Goal: Task Accomplishment & Management: Use online tool/utility

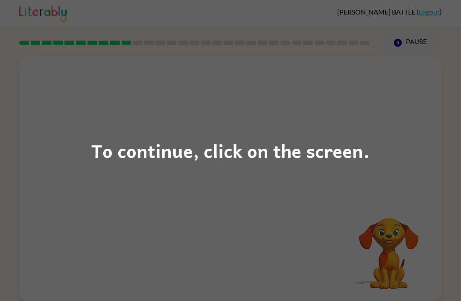
click at [260, 152] on div "To continue, click on the screen." at bounding box center [230, 150] width 278 height 29
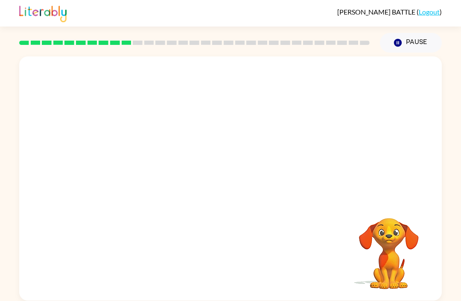
click at [431, 14] on link "Logout" at bounding box center [429, 12] width 21 height 8
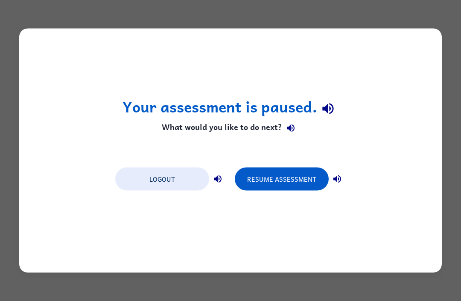
click at [165, 186] on button "Logout" at bounding box center [162, 178] width 94 height 23
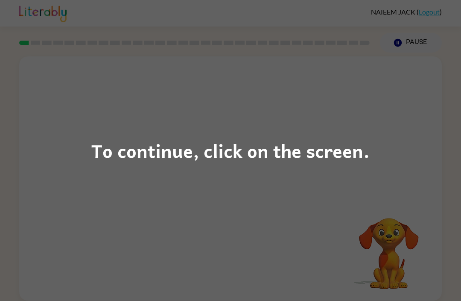
click at [250, 116] on div "To continue, click on the screen." at bounding box center [230, 150] width 461 height 301
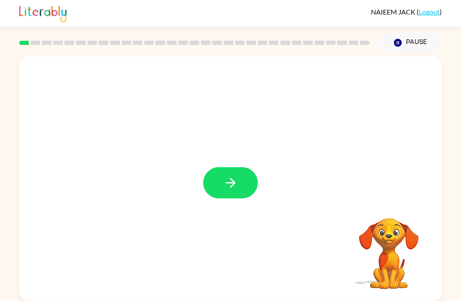
click at [236, 187] on icon "button" at bounding box center [230, 182] width 15 height 15
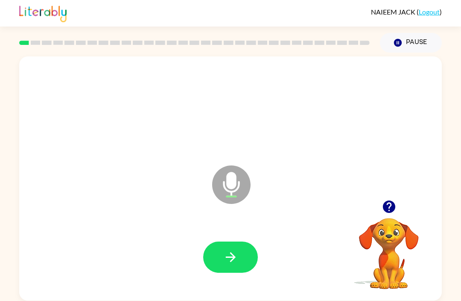
click at [232, 266] on button "button" at bounding box center [230, 256] width 55 height 31
click at [229, 257] on icon "button" at bounding box center [230, 257] width 10 height 10
click at [217, 252] on button "button" at bounding box center [230, 256] width 55 height 31
click at [231, 259] on icon "button" at bounding box center [230, 256] width 15 height 15
click at [242, 262] on button "button" at bounding box center [230, 256] width 55 height 31
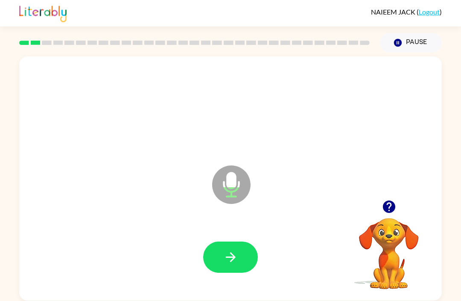
click at [211, 244] on button "button" at bounding box center [230, 256] width 55 height 31
click at [225, 266] on button "button" at bounding box center [230, 256] width 55 height 31
click at [237, 270] on button "button" at bounding box center [230, 256] width 55 height 31
click at [218, 237] on div at bounding box center [231, 257] width 406 height 70
click at [243, 258] on button "button" at bounding box center [230, 256] width 55 height 31
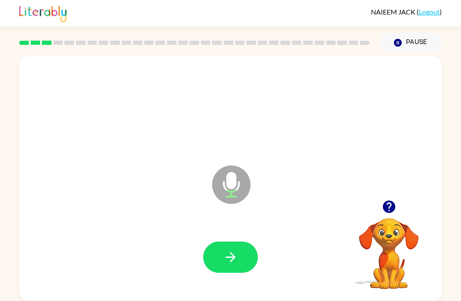
click at [232, 253] on icon "button" at bounding box center [230, 256] width 15 height 15
click at [229, 248] on button "button" at bounding box center [230, 256] width 55 height 31
click at [235, 247] on button "button" at bounding box center [230, 256] width 55 height 31
click at [214, 248] on button "button" at bounding box center [230, 256] width 55 height 31
click at [218, 256] on button "button" at bounding box center [230, 256] width 55 height 31
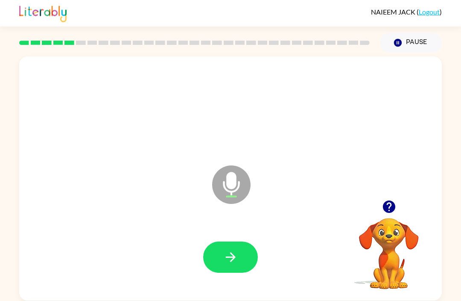
click at [221, 251] on button "button" at bounding box center [230, 256] width 55 height 31
click at [246, 260] on button "button" at bounding box center [230, 256] width 55 height 31
click at [232, 257] on icon "button" at bounding box center [230, 257] width 10 height 10
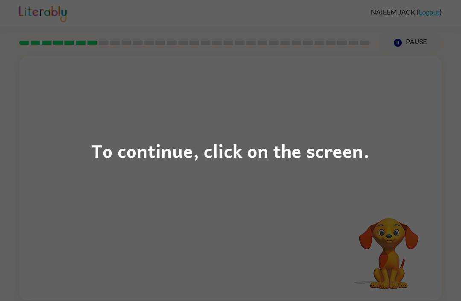
scroll to position [3, 0]
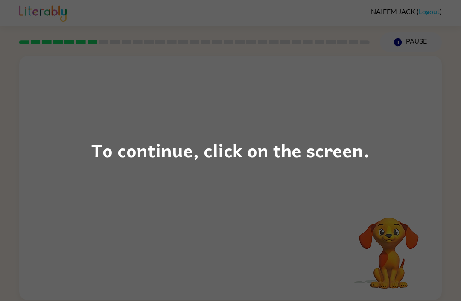
click at [138, 127] on div "To continue, click on the screen." at bounding box center [230, 150] width 461 height 301
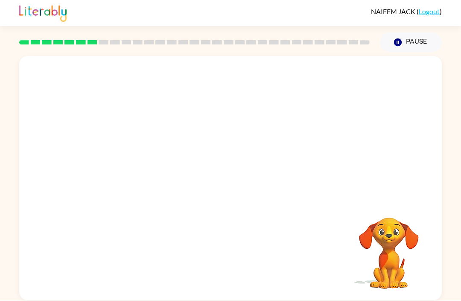
scroll to position [4, 0]
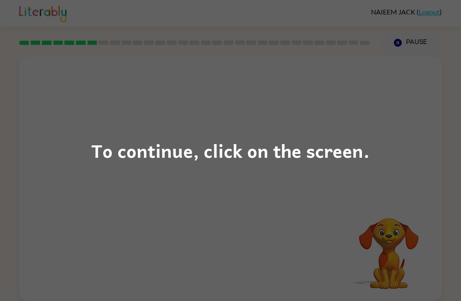
click at [195, 154] on div "To continue, click on the screen." at bounding box center [230, 150] width 278 height 29
click at [236, 226] on div "To continue, click on the screen." at bounding box center [230, 150] width 461 height 301
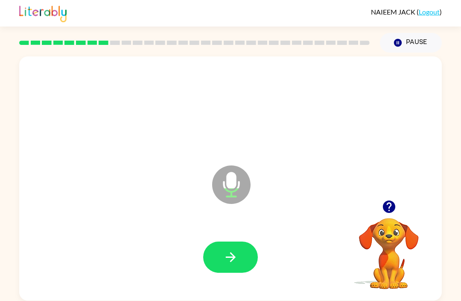
click at [230, 249] on icon "button" at bounding box center [230, 256] width 15 height 15
click at [225, 259] on icon "button" at bounding box center [230, 256] width 15 height 15
click at [226, 250] on icon "button" at bounding box center [230, 256] width 15 height 15
click at [203, 270] on div at bounding box center [231, 257] width 406 height 70
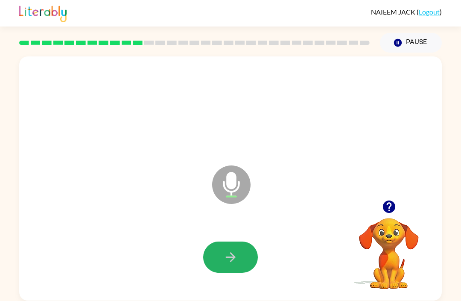
click at [220, 246] on button "button" at bounding box center [230, 256] width 55 height 31
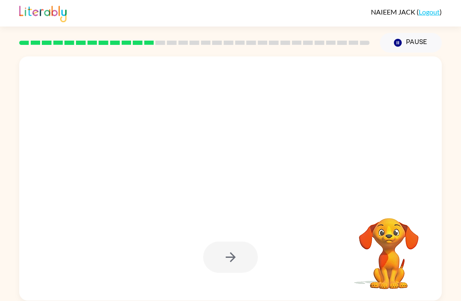
click at [402, 38] on icon "Pause" at bounding box center [397, 42] width 9 height 9
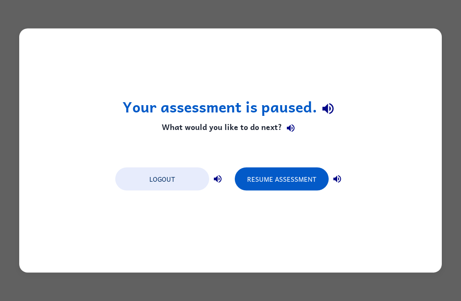
scroll to position [0, 0]
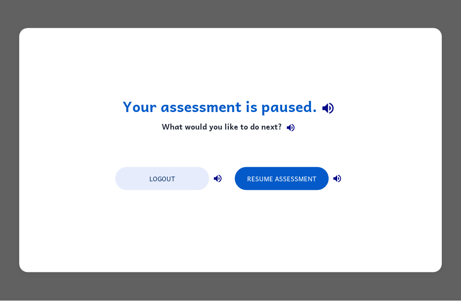
click at [292, 172] on button "Resume Assessment" at bounding box center [282, 178] width 94 height 23
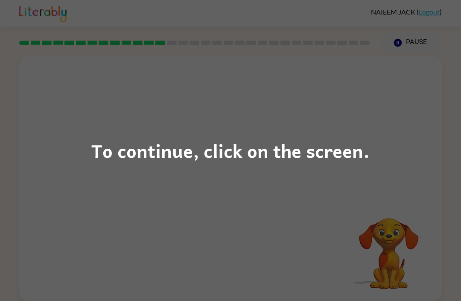
click at [267, 145] on div "To continue, click on the screen." at bounding box center [230, 150] width 278 height 29
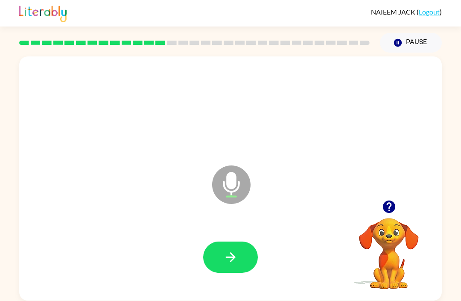
click at [233, 236] on div at bounding box center [231, 257] width 406 height 70
click at [227, 261] on icon "button" at bounding box center [230, 256] width 15 height 15
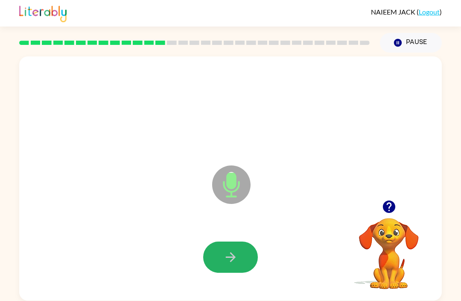
click at [227, 257] on icon "button" at bounding box center [230, 256] width 15 height 15
click at [232, 272] on button "button" at bounding box center [230, 256] width 55 height 31
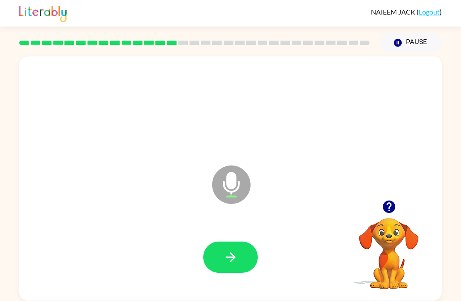
click at [235, 268] on button "button" at bounding box center [230, 256] width 55 height 31
click at [266, 242] on div at bounding box center [231, 257] width 406 height 70
click at [234, 258] on icon "button" at bounding box center [230, 257] width 10 height 10
click at [243, 246] on button "button" at bounding box center [230, 256] width 55 height 31
click at [225, 278] on div at bounding box center [231, 257] width 406 height 70
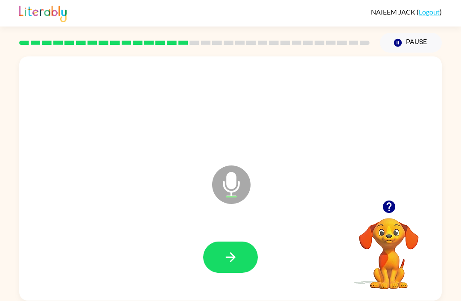
click at [229, 252] on icon "button" at bounding box center [230, 256] width 15 height 15
click at [220, 250] on button "button" at bounding box center [230, 256] width 55 height 31
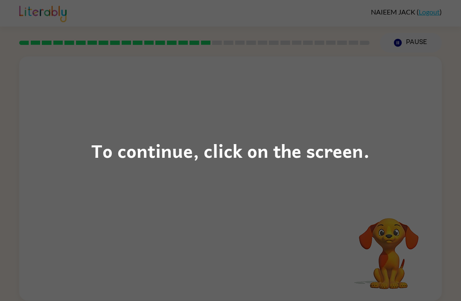
click at [230, 194] on div "To continue, click on the screen." at bounding box center [230, 150] width 461 height 301
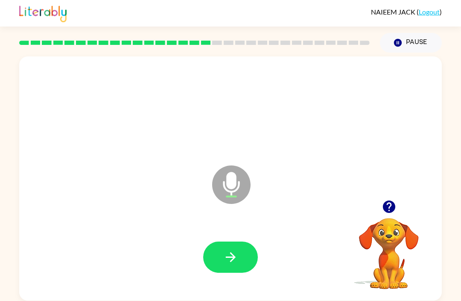
click at [222, 259] on button "button" at bounding box center [230, 256] width 55 height 31
click at [243, 270] on button "button" at bounding box center [230, 256] width 55 height 31
click at [233, 251] on icon "button" at bounding box center [230, 256] width 15 height 15
click at [221, 260] on button "button" at bounding box center [230, 256] width 55 height 31
click at [238, 252] on button "button" at bounding box center [230, 256] width 55 height 31
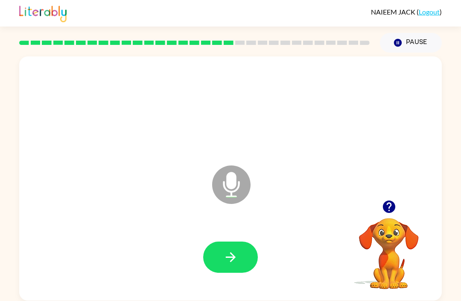
click at [231, 266] on button "button" at bounding box center [230, 256] width 55 height 31
click at [229, 263] on icon "button" at bounding box center [230, 256] width 15 height 15
click at [228, 253] on icon "button" at bounding box center [230, 256] width 15 height 15
click at [231, 258] on icon "button" at bounding box center [230, 256] width 15 height 15
click at [228, 245] on button "button" at bounding box center [230, 256] width 55 height 31
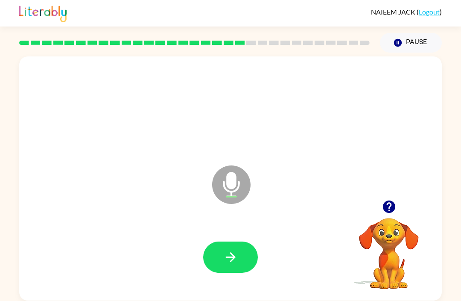
click at [237, 259] on icon "button" at bounding box center [230, 256] width 15 height 15
click at [231, 254] on icon "button" at bounding box center [230, 257] width 10 height 10
click at [237, 264] on icon "button" at bounding box center [230, 256] width 15 height 15
click at [235, 249] on button "button" at bounding box center [230, 256] width 55 height 31
click at [228, 251] on icon "button" at bounding box center [230, 256] width 15 height 15
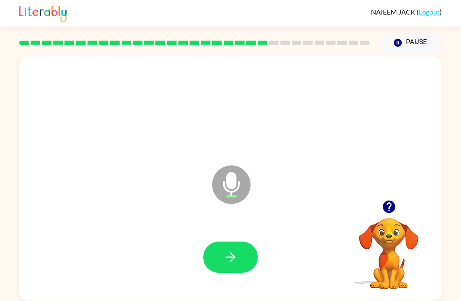
click at [241, 257] on button "button" at bounding box center [230, 256] width 55 height 31
click at [232, 258] on icon "button" at bounding box center [230, 256] width 15 height 15
click at [232, 269] on button "button" at bounding box center [230, 256] width 55 height 31
click at [239, 252] on button "button" at bounding box center [230, 256] width 55 height 31
click at [241, 253] on button "button" at bounding box center [230, 256] width 55 height 31
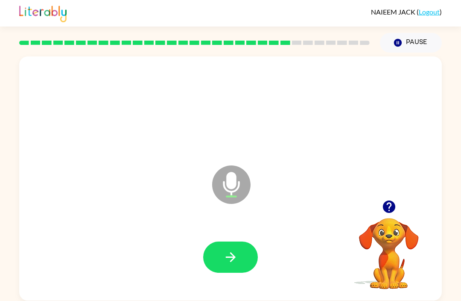
click at [230, 255] on icon "button" at bounding box center [230, 256] width 15 height 15
click at [233, 253] on icon "button" at bounding box center [230, 256] width 15 height 15
click at [238, 259] on icon "button" at bounding box center [230, 256] width 15 height 15
click at [234, 261] on icon "button" at bounding box center [230, 256] width 15 height 15
click at [244, 251] on button "button" at bounding box center [230, 256] width 55 height 31
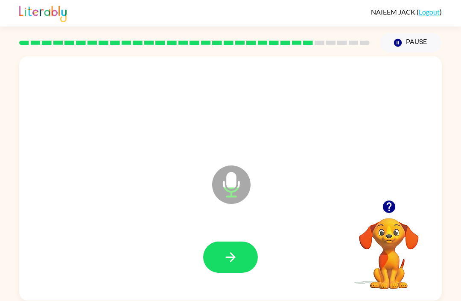
click at [233, 252] on icon "button" at bounding box center [230, 256] width 15 height 15
click at [237, 253] on icon "button" at bounding box center [230, 256] width 15 height 15
click at [229, 255] on icon "button" at bounding box center [230, 256] width 15 height 15
click at [239, 254] on button "button" at bounding box center [230, 256] width 55 height 31
click at [237, 258] on icon "button" at bounding box center [230, 256] width 15 height 15
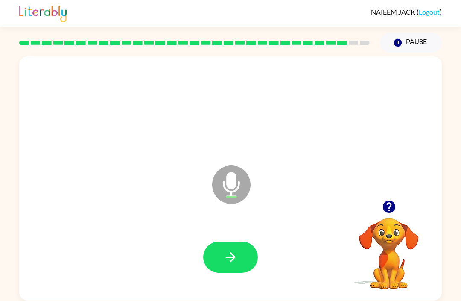
click at [222, 271] on button "button" at bounding box center [230, 256] width 55 height 31
click at [248, 253] on button "button" at bounding box center [230, 256] width 55 height 31
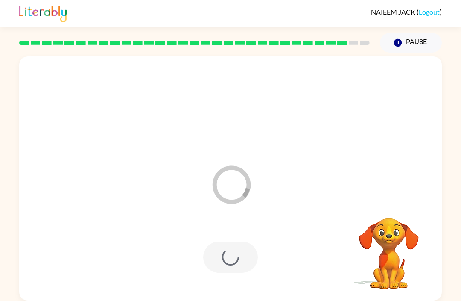
click at [410, 36] on button "Pause Pause" at bounding box center [411, 43] width 62 height 20
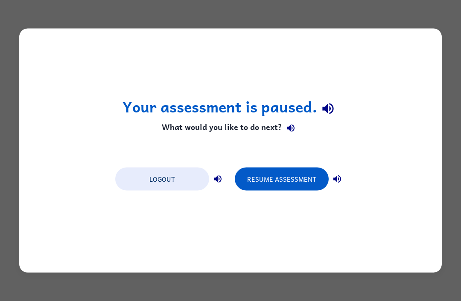
click at [269, 178] on button "Resume Assessment" at bounding box center [282, 178] width 94 height 23
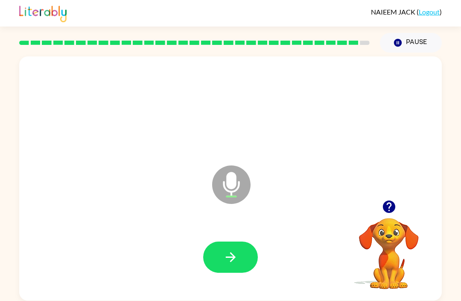
click at [238, 254] on button "button" at bounding box center [230, 256] width 55 height 31
click at [235, 252] on icon "button" at bounding box center [230, 256] width 15 height 15
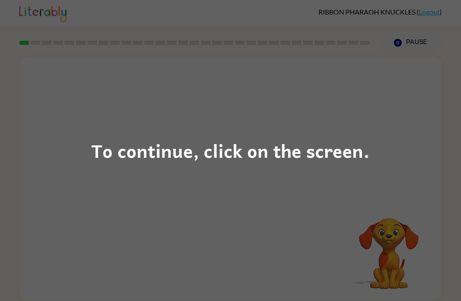
click at [287, 162] on div "To continue, click on the screen." at bounding box center [230, 150] width 278 height 29
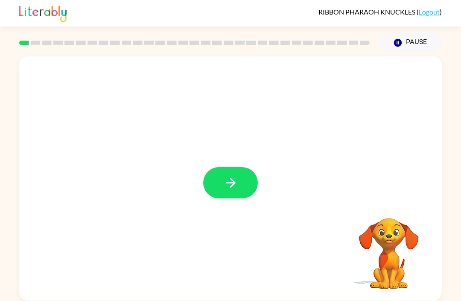
click at [253, 187] on button "button" at bounding box center [230, 182] width 55 height 31
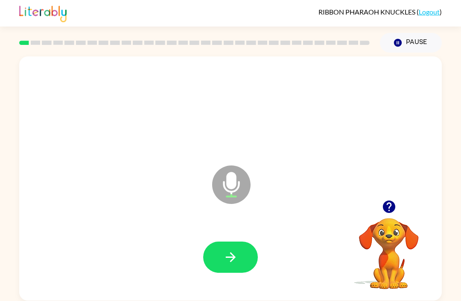
click at [229, 261] on icon "button" at bounding box center [230, 256] width 15 height 15
click at [228, 258] on icon "button" at bounding box center [230, 257] width 10 height 10
click at [227, 258] on icon "button" at bounding box center [230, 257] width 10 height 10
click at [233, 260] on icon "button" at bounding box center [230, 257] width 10 height 10
click at [238, 264] on icon "button" at bounding box center [230, 256] width 15 height 15
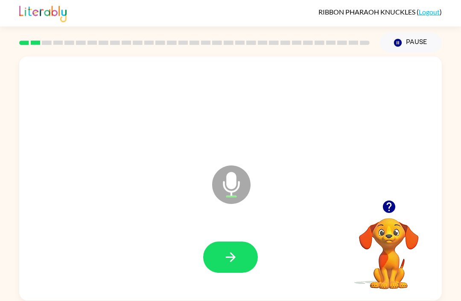
click at [235, 263] on icon "button" at bounding box center [230, 256] width 15 height 15
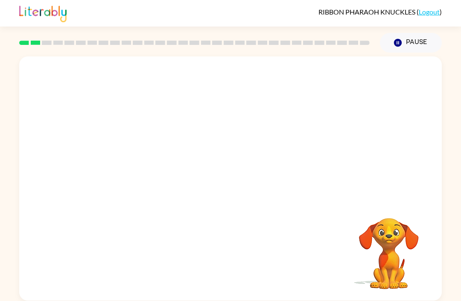
click at [243, 298] on div at bounding box center [230, 178] width 423 height 244
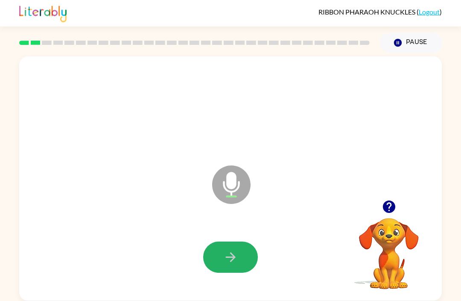
click at [245, 260] on button "button" at bounding box center [230, 256] width 55 height 31
click at [216, 255] on button "button" at bounding box center [230, 256] width 55 height 31
click at [217, 254] on button "button" at bounding box center [230, 256] width 55 height 31
click at [238, 261] on icon "button" at bounding box center [230, 256] width 15 height 15
click at [222, 260] on button "button" at bounding box center [230, 256] width 55 height 31
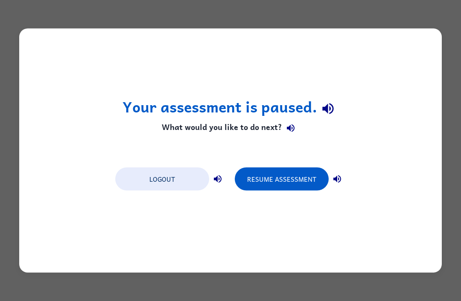
click at [271, 180] on button "Resume Assessment" at bounding box center [282, 178] width 94 height 23
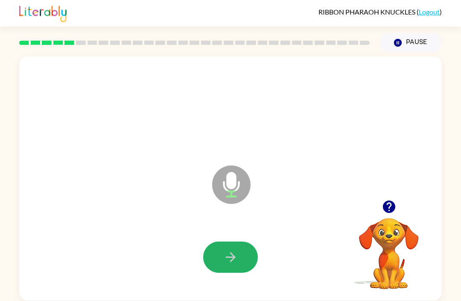
click at [218, 251] on button "button" at bounding box center [230, 256] width 55 height 31
click at [393, 203] on icon "button" at bounding box center [389, 206] width 12 height 12
click at [228, 252] on icon "button" at bounding box center [230, 256] width 15 height 15
click at [230, 262] on icon "button" at bounding box center [230, 256] width 15 height 15
click at [235, 263] on icon "button" at bounding box center [230, 256] width 15 height 15
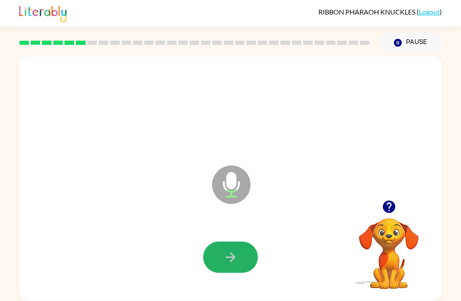
click at [231, 267] on button "button" at bounding box center [230, 256] width 55 height 31
click at [220, 269] on button "button" at bounding box center [230, 256] width 55 height 31
click at [223, 264] on icon "button" at bounding box center [230, 256] width 15 height 15
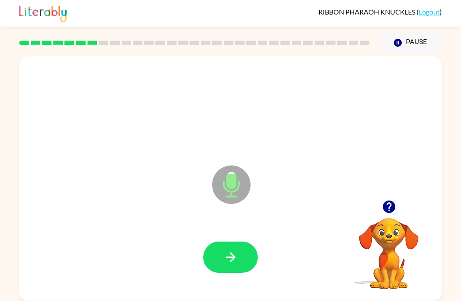
click at [237, 260] on icon "button" at bounding box center [230, 256] width 15 height 15
click at [233, 268] on button "button" at bounding box center [230, 256] width 55 height 31
click at [398, 209] on button "button" at bounding box center [389, 207] width 22 height 22
click at [233, 266] on button "button" at bounding box center [230, 256] width 55 height 31
click at [229, 261] on icon "button" at bounding box center [230, 256] width 15 height 15
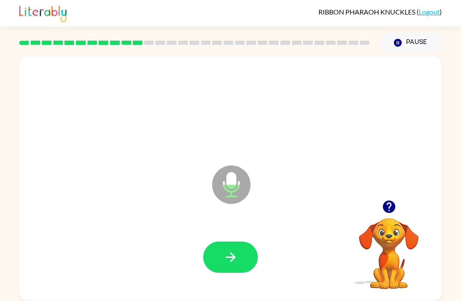
click at [229, 259] on icon "button" at bounding box center [230, 256] width 15 height 15
click at [223, 252] on icon "button" at bounding box center [230, 256] width 15 height 15
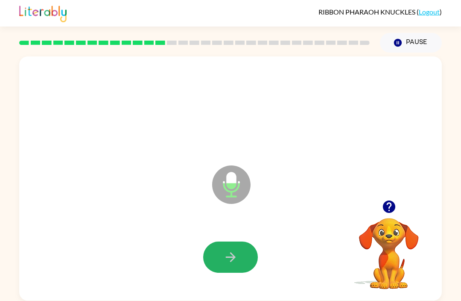
click at [240, 259] on button "button" at bounding box center [230, 256] width 55 height 31
click at [242, 261] on button "button" at bounding box center [230, 256] width 55 height 31
click at [242, 264] on button "button" at bounding box center [230, 256] width 55 height 31
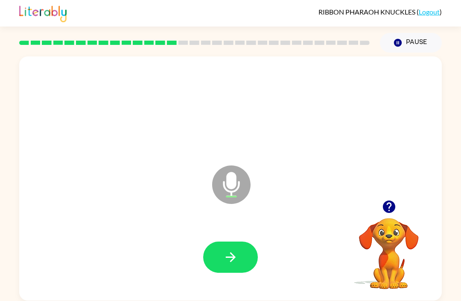
click at [236, 260] on icon "button" at bounding box center [230, 256] width 15 height 15
click at [395, 209] on icon "button" at bounding box center [389, 206] width 12 height 12
click at [234, 261] on icon "button" at bounding box center [230, 256] width 15 height 15
click at [229, 272] on button "button" at bounding box center [230, 256] width 55 height 31
click at [221, 266] on button "button" at bounding box center [230, 256] width 55 height 31
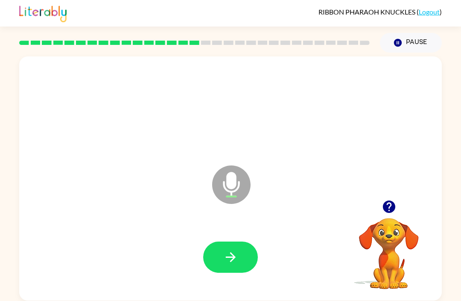
click at [233, 263] on icon "button" at bounding box center [230, 256] width 15 height 15
click at [228, 259] on icon "button" at bounding box center [230, 256] width 15 height 15
click at [397, 207] on button "button" at bounding box center [389, 207] width 22 height 22
click at [238, 259] on icon "button" at bounding box center [230, 256] width 15 height 15
click at [232, 253] on icon "button" at bounding box center [230, 256] width 15 height 15
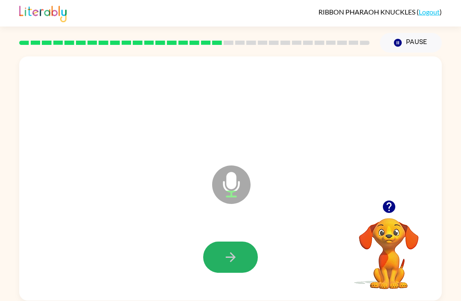
click at [235, 247] on button "button" at bounding box center [230, 256] width 55 height 31
click at [233, 260] on icon "button" at bounding box center [230, 257] width 10 height 10
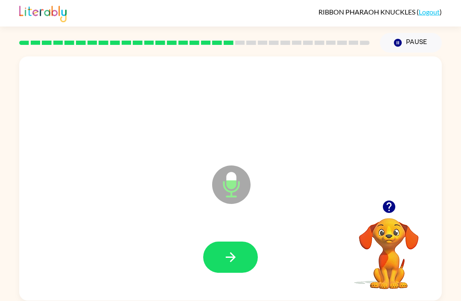
click at [234, 258] on icon "button" at bounding box center [230, 257] width 10 height 10
click at [228, 256] on icon "button" at bounding box center [230, 256] width 15 height 15
click at [238, 251] on icon "button" at bounding box center [230, 256] width 15 height 15
click at [244, 269] on button "button" at bounding box center [230, 256] width 55 height 31
click at [395, 196] on div at bounding box center [388, 207] width 85 height 22
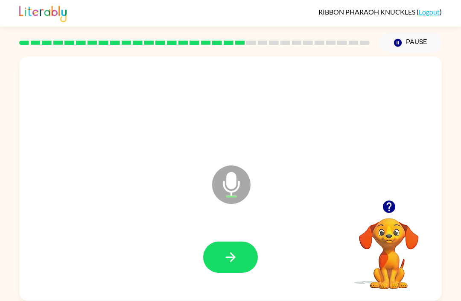
click at [395, 196] on div at bounding box center [388, 207] width 85 height 22
click at [397, 205] on button "button" at bounding box center [389, 207] width 22 height 22
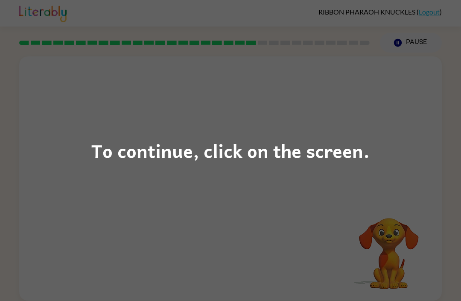
click at [228, 229] on div "To continue, click on the screen." at bounding box center [230, 150] width 461 height 301
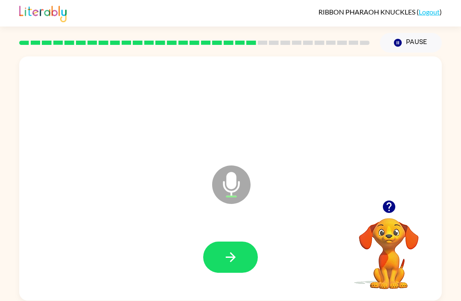
click at [196, 262] on div at bounding box center [231, 257] width 406 height 70
click at [234, 261] on icon "button" at bounding box center [230, 256] width 15 height 15
click at [221, 267] on button "button" at bounding box center [230, 256] width 55 height 31
click at [234, 261] on icon "button" at bounding box center [230, 256] width 15 height 15
click at [233, 262] on icon "button" at bounding box center [230, 256] width 15 height 15
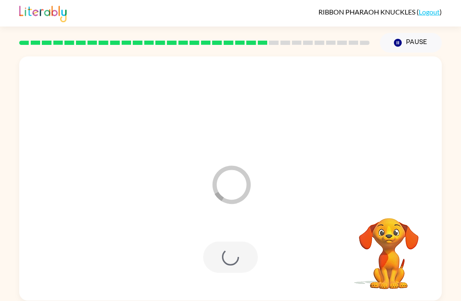
click at [146, 298] on div "Loader Your response is being sent to our graders" at bounding box center [230, 178] width 423 height 244
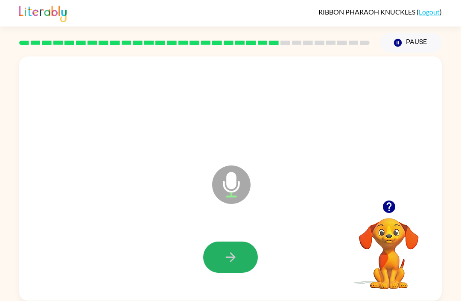
click at [240, 264] on button "button" at bounding box center [230, 256] width 55 height 31
click at [228, 249] on button "button" at bounding box center [230, 256] width 55 height 31
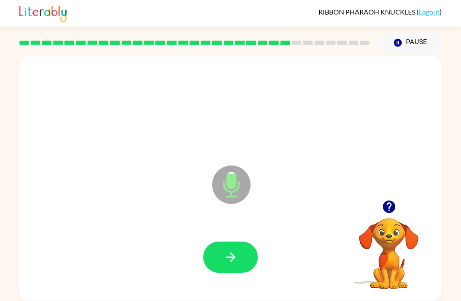
click at [238, 251] on button "button" at bounding box center [230, 256] width 55 height 31
click at [237, 264] on icon "button" at bounding box center [230, 256] width 15 height 15
click at [222, 262] on button "button" at bounding box center [230, 256] width 55 height 31
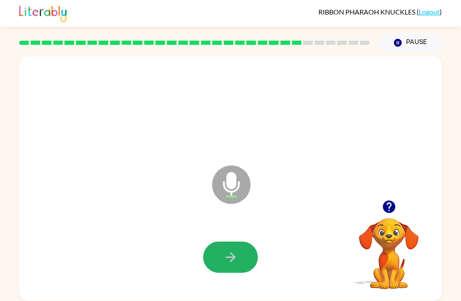
click at [250, 262] on button "button" at bounding box center [230, 256] width 55 height 31
click at [241, 245] on button "button" at bounding box center [230, 256] width 55 height 31
click at [237, 264] on icon "button" at bounding box center [230, 256] width 15 height 15
click at [226, 249] on button "button" at bounding box center [230, 256] width 55 height 31
click at [229, 264] on icon "button" at bounding box center [230, 256] width 15 height 15
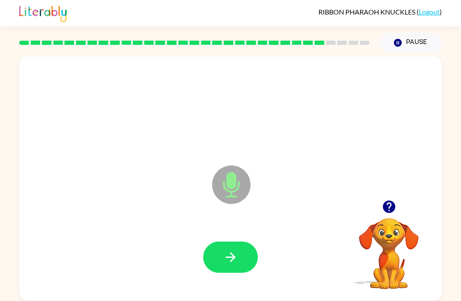
click at [390, 203] on icon "button" at bounding box center [389, 206] width 12 height 12
click at [391, 210] on icon "button" at bounding box center [389, 206] width 12 height 12
click at [394, 46] on icon "Pause" at bounding box center [397, 42] width 9 height 9
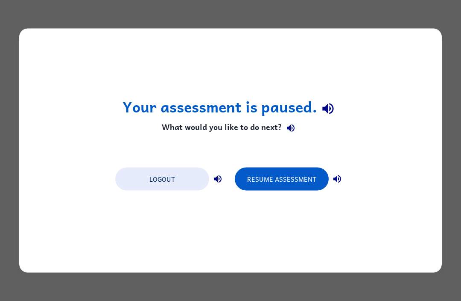
click at [300, 178] on button "Resume Assessment" at bounding box center [282, 178] width 94 height 23
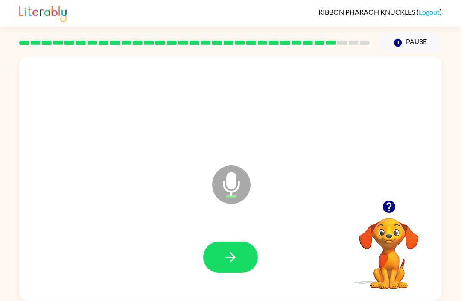
click at [421, 44] on button "Pause Pause" at bounding box center [411, 43] width 62 height 20
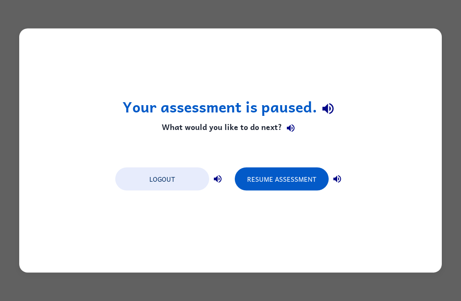
click at [285, 180] on button "Resume Assessment" at bounding box center [282, 178] width 94 height 23
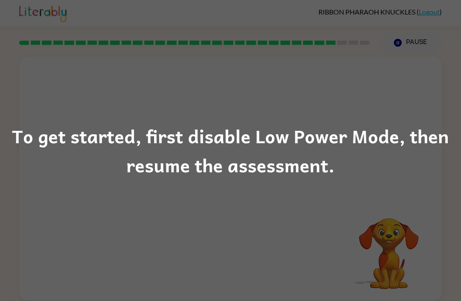
click at [264, 181] on div "To get started, first disable Low Power Mode, then resume the assessment." at bounding box center [230, 150] width 461 height 301
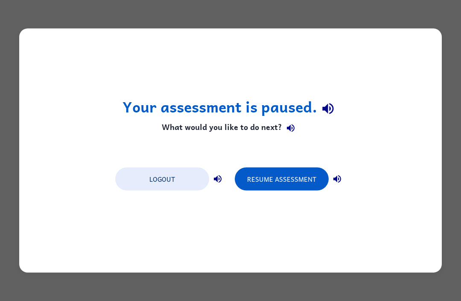
click at [294, 176] on button "Resume Assessment" at bounding box center [282, 178] width 94 height 23
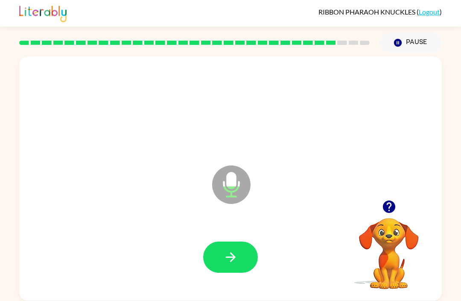
click at [243, 256] on button "button" at bounding box center [230, 256] width 55 height 31
click at [238, 257] on button "button" at bounding box center [230, 256] width 55 height 31
click at [232, 265] on button "button" at bounding box center [230, 256] width 55 height 31
click at [246, 260] on button "button" at bounding box center [230, 256] width 55 height 31
click at [229, 255] on icon "button" at bounding box center [230, 256] width 15 height 15
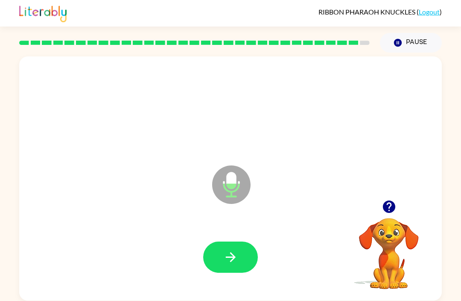
click at [386, 211] on icon "button" at bounding box center [389, 206] width 12 height 12
click at [413, 39] on button "Pause Pause" at bounding box center [411, 43] width 62 height 20
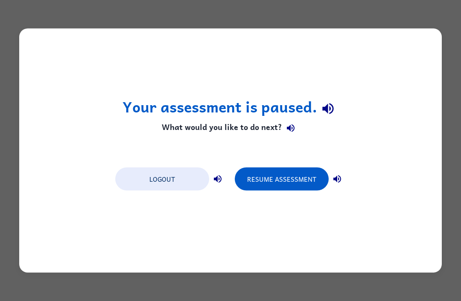
click at [287, 182] on button "Resume Assessment" at bounding box center [282, 178] width 94 height 23
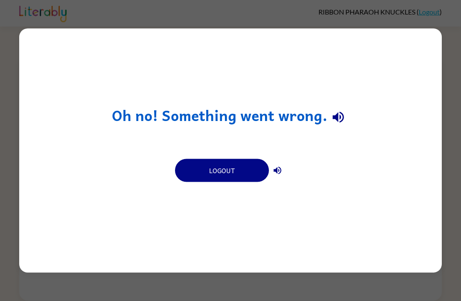
click at [208, 170] on button "Logout" at bounding box center [222, 170] width 94 height 23
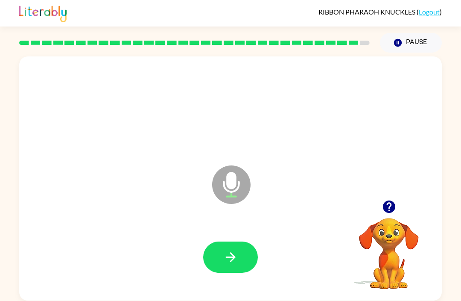
click at [235, 257] on icon "button" at bounding box center [230, 256] width 15 height 15
click at [231, 262] on icon "button" at bounding box center [230, 257] width 10 height 10
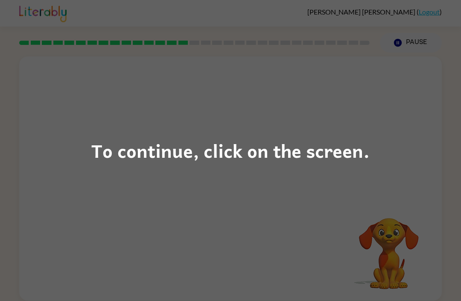
click at [350, 149] on div "To continue, click on the screen." at bounding box center [230, 150] width 278 height 29
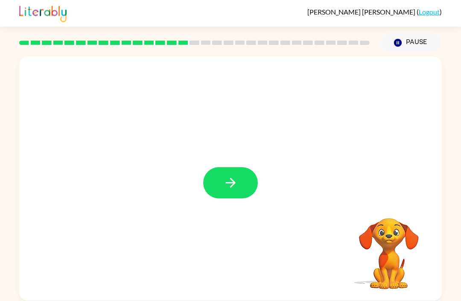
click at [245, 175] on button "button" at bounding box center [230, 182] width 55 height 31
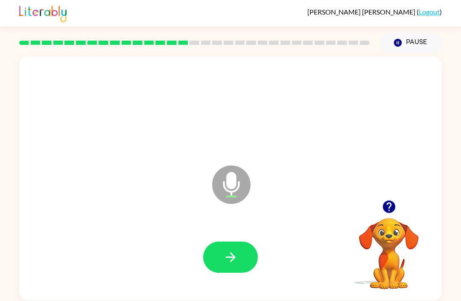
click at [231, 257] on icon "button" at bounding box center [230, 257] width 10 height 10
click at [413, 44] on button "Pause Pause" at bounding box center [411, 43] width 62 height 20
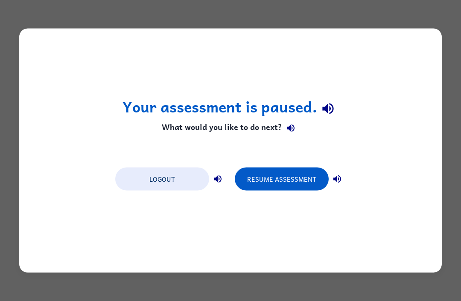
click at [268, 182] on button "Resume Assessment" at bounding box center [282, 178] width 94 height 23
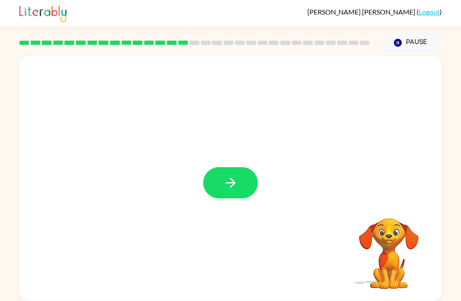
click at [234, 179] on icon "button" at bounding box center [230, 182] width 15 height 15
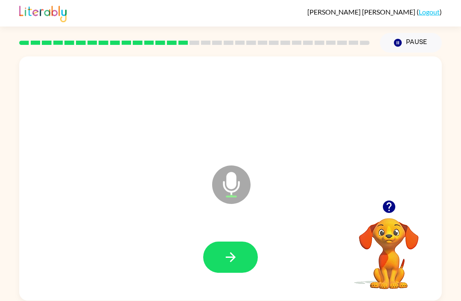
click at [231, 262] on icon "button" at bounding box center [230, 257] width 10 height 10
click at [224, 259] on icon "button" at bounding box center [230, 256] width 15 height 15
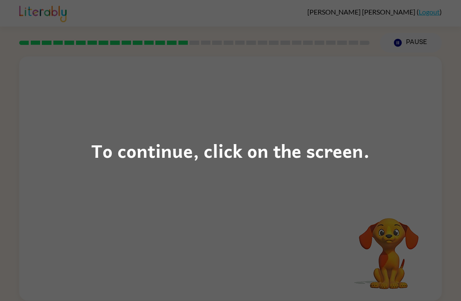
click at [216, 165] on div "To continue, click on the screen." at bounding box center [230, 150] width 461 height 301
click at [241, 145] on div "To continue, click on the screen." at bounding box center [230, 150] width 278 height 29
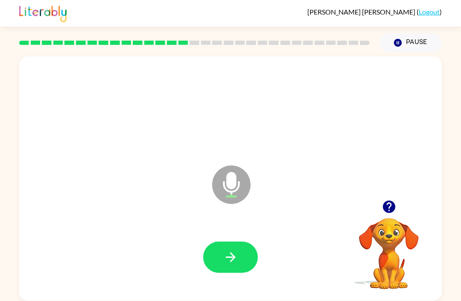
click at [238, 272] on button "button" at bounding box center [230, 256] width 55 height 31
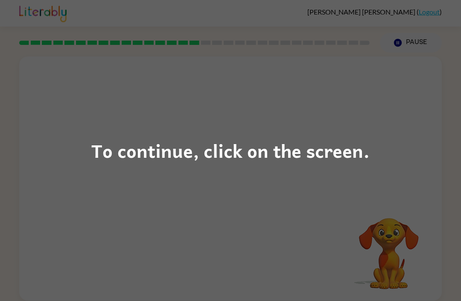
click at [201, 155] on div "To continue, click on the screen." at bounding box center [230, 150] width 278 height 29
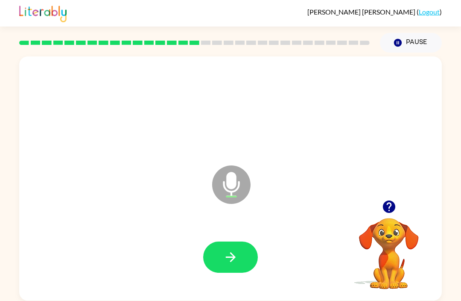
click at [220, 245] on button "button" at bounding box center [230, 256] width 55 height 31
click at [394, 207] on video "Your browser must support playing .mp4 files to use Literably. Please try using…" at bounding box center [388, 247] width 85 height 85
click at [230, 249] on button "button" at bounding box center [230, 256] width 55 height 31
click at [392, 208] on icon "button" at bounding box center [389, 206] width 12 height 12
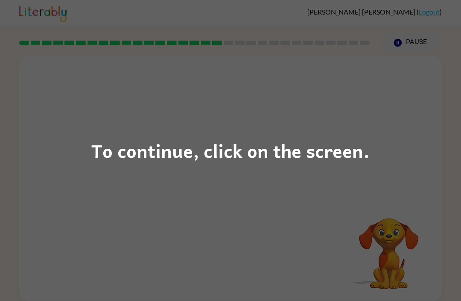
click at [223, 177] on div "To continue, click on the screen." at bounding box center [230, 150] width 461 height 301
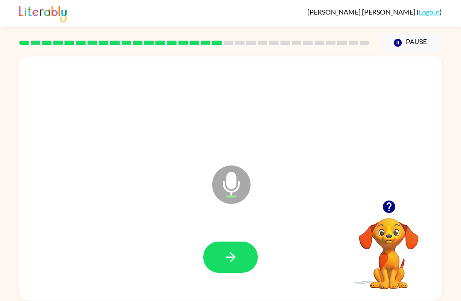
click at [231, 259] on icon "button" at bounding box center [230, 256] width 15 height 15
click at [239, 256] on button "button" at bounding box center [230, 256] width 55 height 31
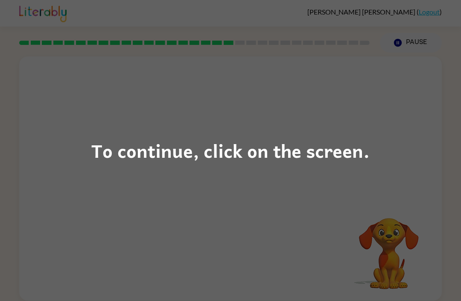
click at [251, 169] on div "To continue, click on the screen." at bounding box center [230, 150] width 461 height 301
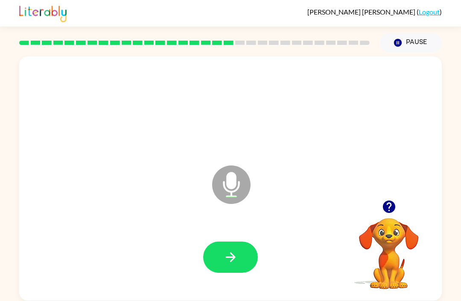
click at [405, 50] on button "Pause Pause" at bounding box center [411, 43] width 62 height 20
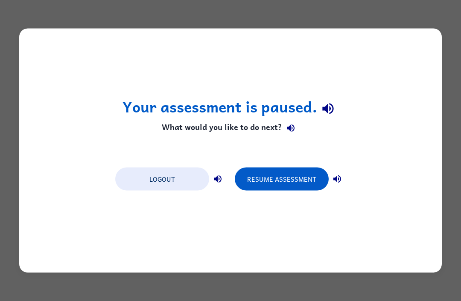
click at [302, 179] on button "Resume Assessment" at bounding box center [282, 178] width 94 height 23
click at [274, 182] on button "Resume Assessment" at bounding box center [282, 178] width 94 height 23
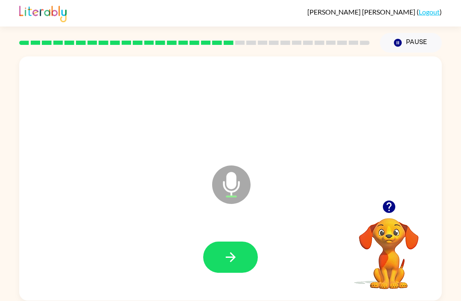
click at [242, 267] on button "button" at bounding box center [230, 256] width 55 height 31
click at [235, 259] on icon "button" at bounding box center [230, 256] width 15 height 15
click at [221, 268] on button "button" at bounding box center [230, 256] width 55 height 31
click at [239, 254] on button "button" at bounding box center [230, 256] width 55 height 31
click at [234, 257] on icon "button" at bounding box center [230, 257] width 10 height 10
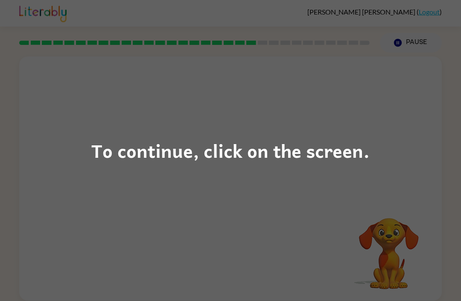
click at [250, 168] on div "To continue, click on the screen." at bounding box center [230, 150] width 461 height 301
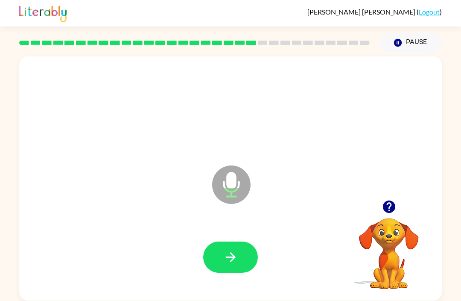
click at [227, 250] on icon "button" at bounding box center [230, 256] width 15 height 15
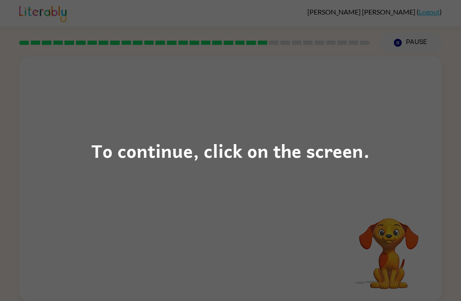
click at [237, 155] on div "To continue, click on the screen." at bounding box center [230, 150] width 278 height 29
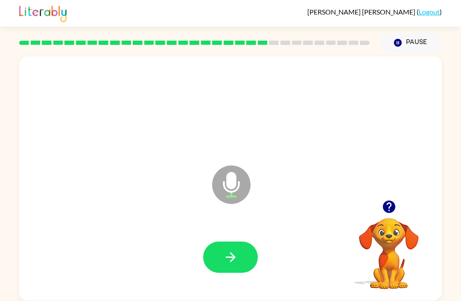
click at [224, 269] on button "button" at bounding box center [230, 256] width 55 height 31
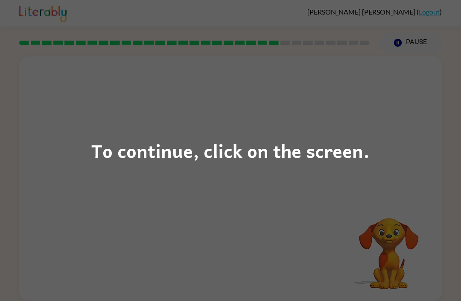
click at [243, 163] on div "To continue, click on the screen." at bounding box center [230, 150] width 278 height 29
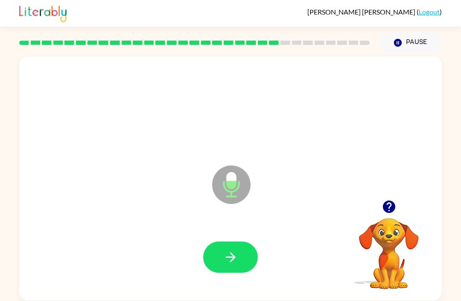
click at [231, 252] on icon "button" at bounding box center [230, 256] width 15 height 15
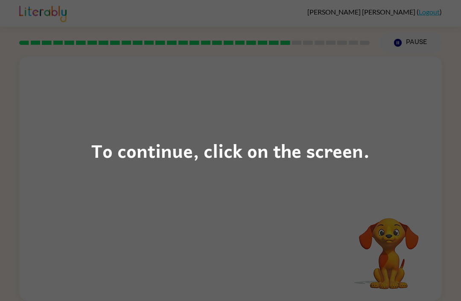
click at [217, 178] on div "To continue, click on the screen." at bounding box center [230, 150] width 461 height 301
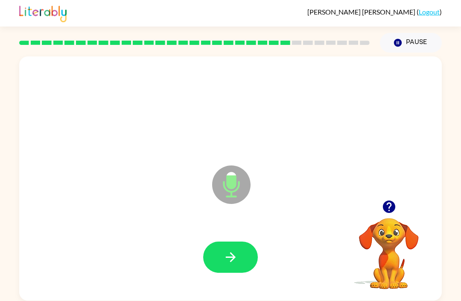
click at [243, 242] on button "button" at bounding box center [230, 256] width 55 height 31
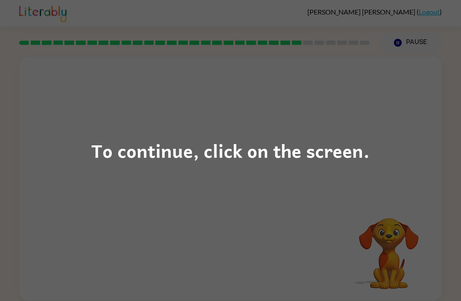
click at [240, 146] on div "To continue, click on the screen." at bounding box center [230, 150] width 278 height 29
click at [243, 161] on div "To continue, click on the screen." at bounding box center [230, 150] width 278 height 29
click at [232, 149] on div "To continue, click on the screen." at bounding box center [230, 150] width 278 height 29
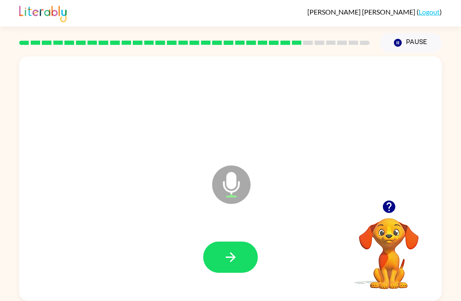
click at [239, 246] on button "button" at bounding box center [230, 256] width 55 height 31
click at [404, 35] on button "Pause Pause" at bounding box center [411, 43] width 62 height 20
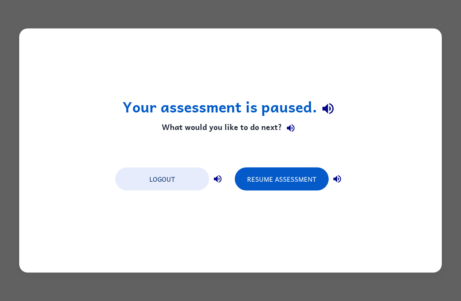
click at [283, 179] on button "Resume Assessment" at bounding box center [282, 178] width 94 height 23
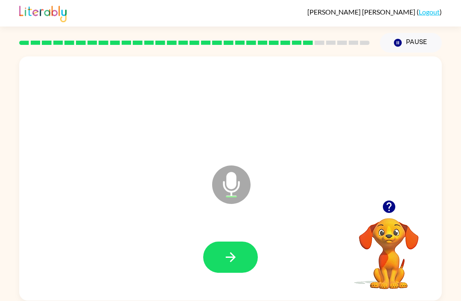
click at [237, 240] on div at bounding box center [231, 257] width 406 height 70
click at [231, 250] on icon "button" at bounding box center [230, 256] width 15 height 15
click at [230, 254] on icon "button" at bounding box center [230, 257] width 10 height 10
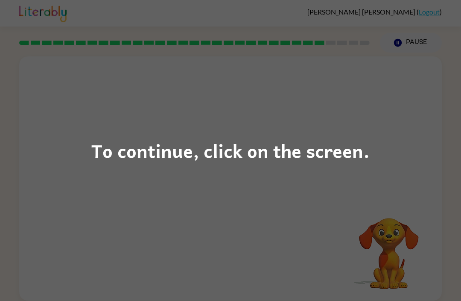
click at [319, 144] on div "To continue, click on the screen." at bounding box center [230, 150] width 278 height 29
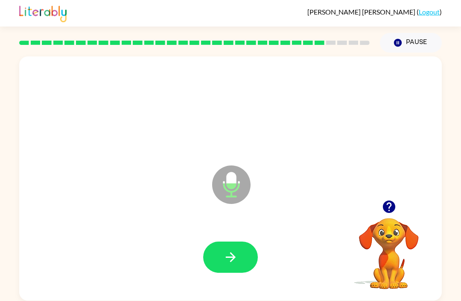
click at [230, 254] on icon "button" at bounding box center [230, 256] width 15 height 15
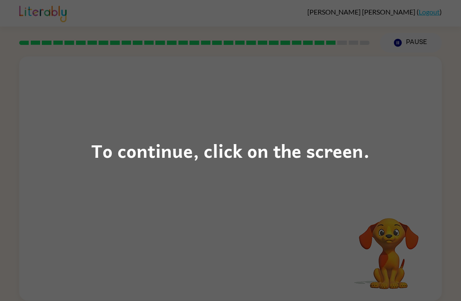
click at [266, 150] on div "To continue, click on the screen." at bounding box center [230, 150] width 278 height 29
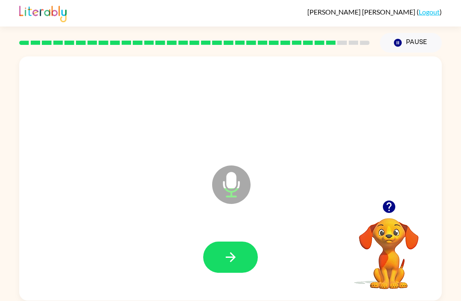
click at [231, 255] on icon "button" at bounding box center [230, 256] width 15 height 15
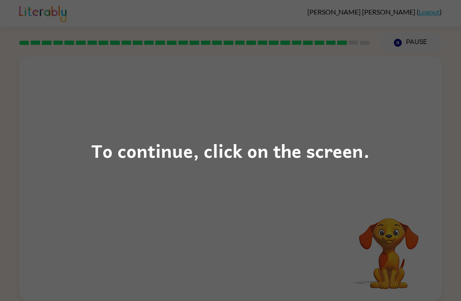
click at [257, 140] on div "To continue, click on the screen." at bounding box center [230, 150] width 278 height 29
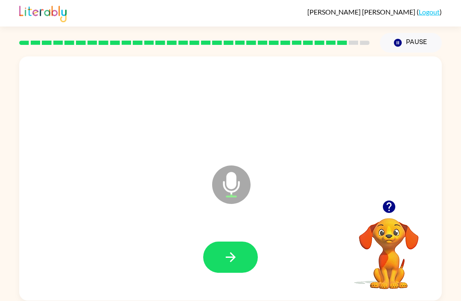
click at [227, 247] on button "button" at bounding box center [230, 256] width 55 height 31
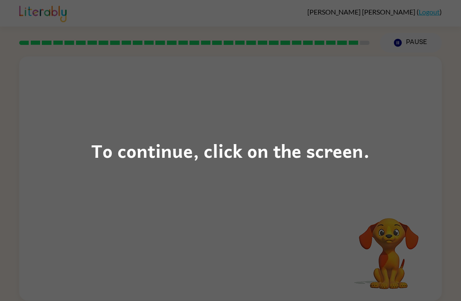
click at [261, 158] on div "To continue, click on the screen." at bounding box center [230, 150] width 278 height 29
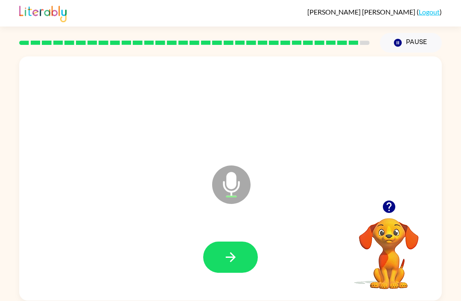
click at [400, 205] on button "button" at bounding box center [389, 207] width 22 height 22
click at [234, 251] on icon "button" at bounding box center [230, 256] width 15 height 15
click at [384, 207] on icon "button" at bounding box center [389, 206] width 12 height 12
